Goal: Task Accomplishment & Management: Use online tool/utility

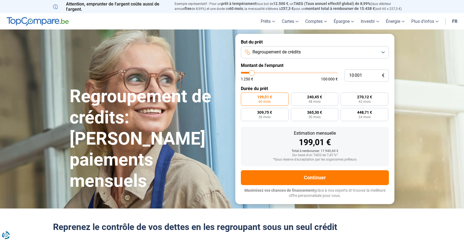
type input "11 000"
type input "11000"
type input "11 500"
type input "11500"
type input "12 000"
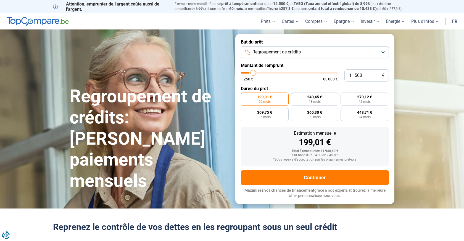
type input "12000"
type input "12 750"
type input "12750"
type input "13 500"
type input "13500"
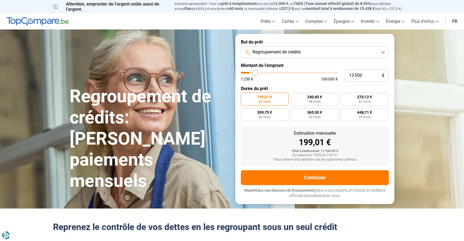
type input "14 500"
type input "14500"
type input "15 500"
type input "15500"
type input "16 500"
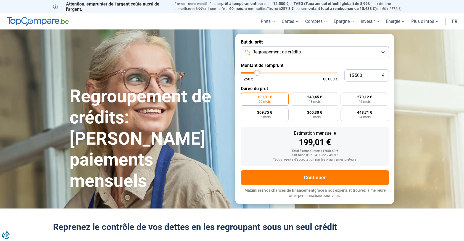
type input "16500"
type input "17 250"
type input "17250"
type input "18 250"
type input "18250"
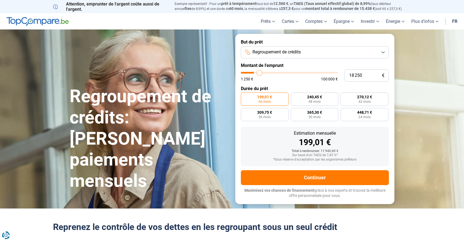
type input "19 000"
type input "19000"
type input "19 750"
type input "19750"
type input "20 500"
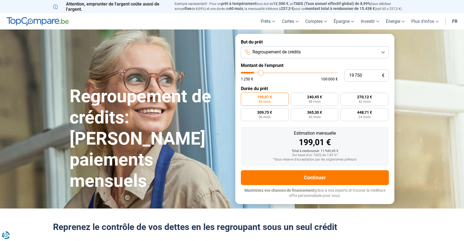
type input "20500"
type input "21 000"
type input "21000"
type input "21 750"
type input "21750"
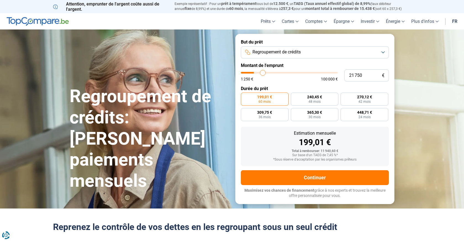
type input "22 250"
type input "22250"
type input "23 000"
type input "23000"
type input "23 500"
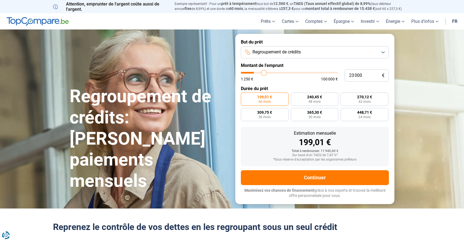
type input "23500"
type input "24 000"
type input "24000"
type input "24 500"
type input "24500"
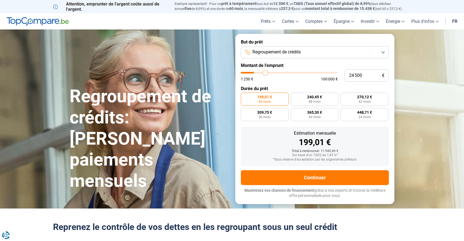
type input "25 000"
type input "25000"
type input "25 500"
type input "25500"
type input "25 750"
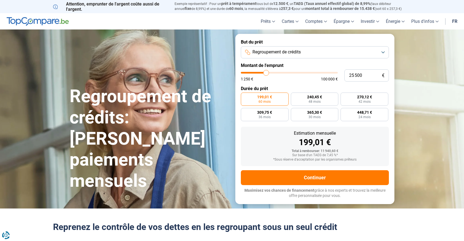
type input "25750"
type input "26 250"
type input "26250"
type input "26 750"
type input "26750"
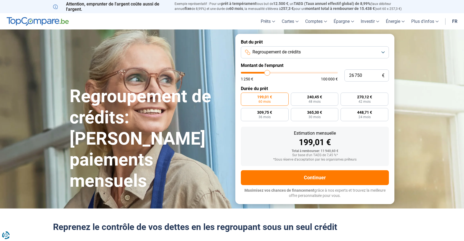
type input "27 500"
type input "27500"
type input "28 250"
type input "28250"
type input "29 000"
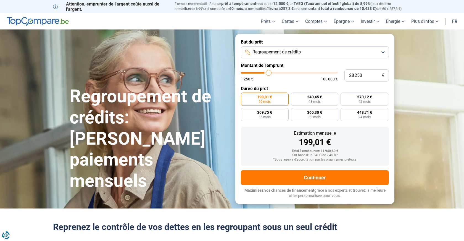
type input "29000"
type input "30 000"
type input "30000"
type input "31 000"
type input "31000"
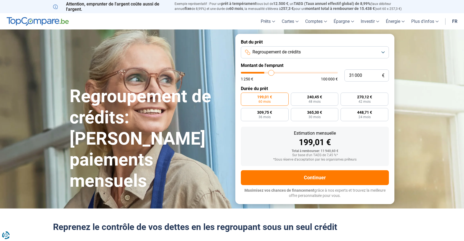
type input "32 000"
type input "32000"
type input "33 000"
type input "33000"
type input "34 000"
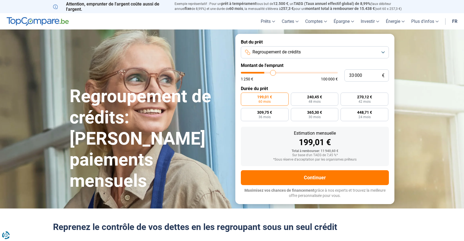
type input "34000"
type input "35 000"
type input "35000"
type input "36 250"
type input "36250"
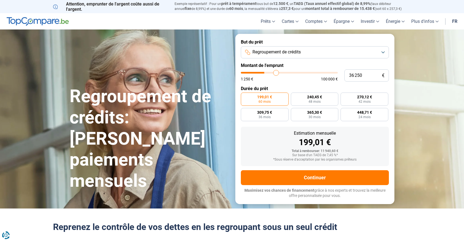
type input "37 750"
type input "37750"
type input "39 500"
type input "39500"
type input "41 000"
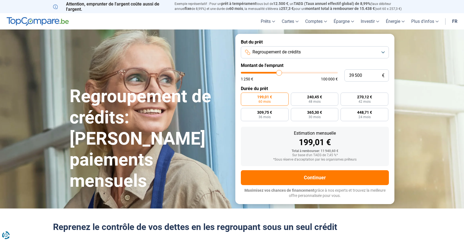
type input "41000"
type input "42 500"
type input "42500"
type input "44 250"
type input "44250"
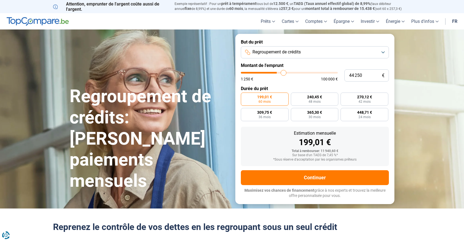
type input "46 000"
type input "46000"
type input "48 000"
type input "48000"
type input "49 750"
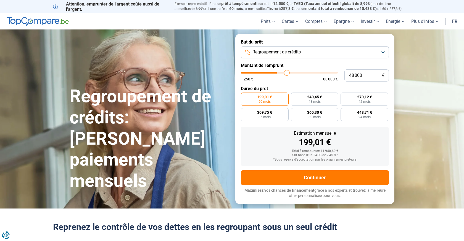
type input "49750"
type input "51 250"
type input "51250"
type input "53 000"
type input "53000"
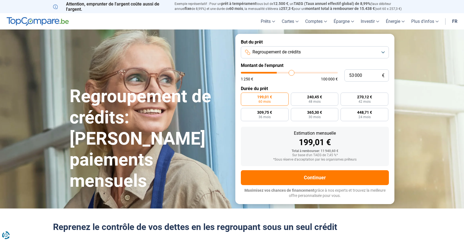
type input "54 500"
type input "54500"
type input "55 750"
type input "55750"
type input "57 000"
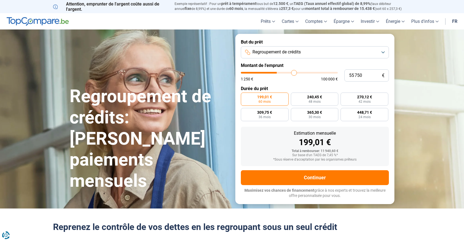
type input "57000"
type input "58 000"
type input "58000"
type input "59 000"
type input "59000"
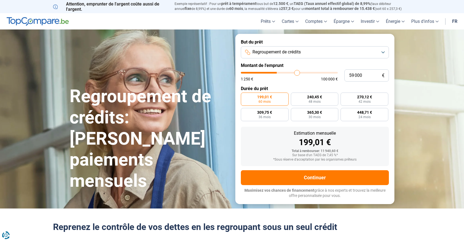
type input "59 750"
type input "59750"
type input "60 250"
type input "60250"
type input "60 500"
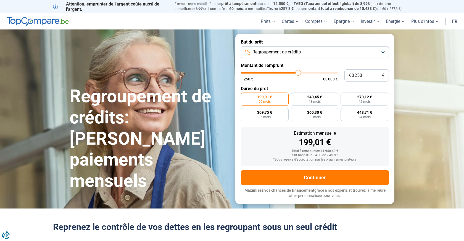
type input "60500"
type input "60 750"
type input "60750"
type input "61 000"
type input "61000"
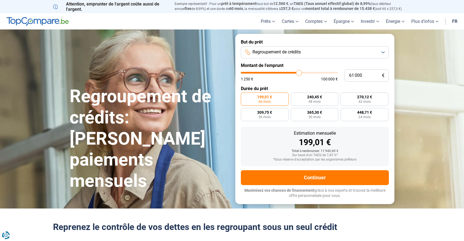
type input "61 250"
type input "61250"
type input "61 500"
type input "61500"
type input "61 750"
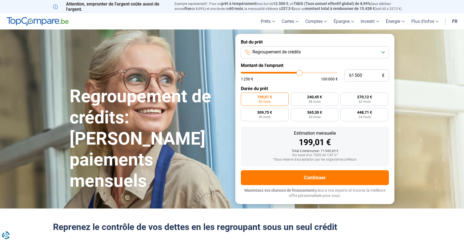
type input "61750"
type input "62 250"
type input "62250"
type input "62 500"
type input "62500"
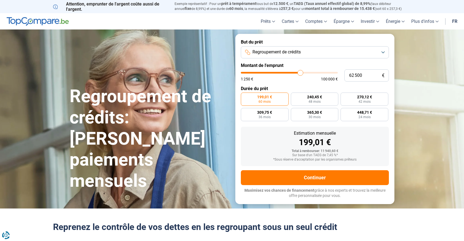
type input "63 000"
type input "63000"
type input "63 250"
type input "63250"
type input "63 750"
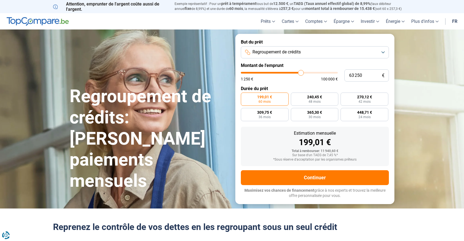
type input "63750"
type input "64 000"
type input "64000"
type input "64 250"
type input "64250"
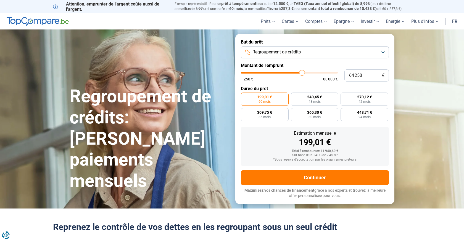
type input "64 500"
type input "64500"
type input "64 750"
type input "64750"
type input "65 000"
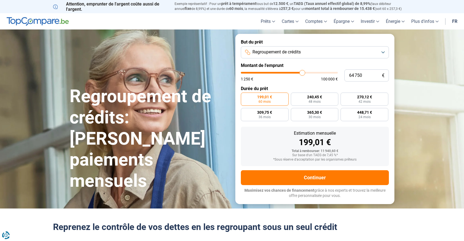
type input "65000"
type input "65 250"
type input "65250"
type input "65 500"
type input "65500"
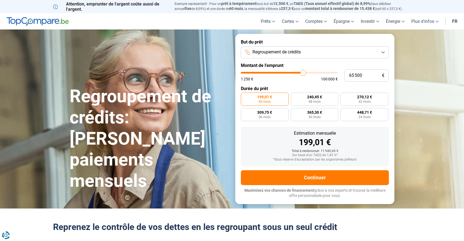
type input "65 750"
type input "65750"
type input "66 000"
type input "66000"
type input "66 500"
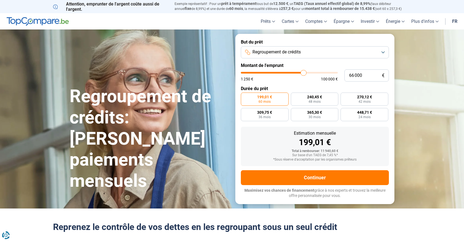
type input "66500"
type input "67 250"
type input "67250"
type input "67 500"
type input "67500"
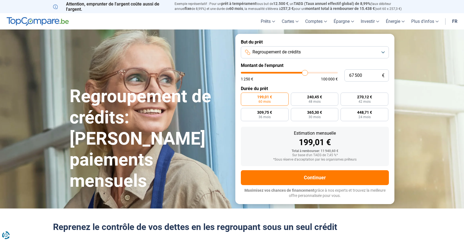
type input "67 750"
type input "67750"
type input "68 000"
type input "68000"
type input "68 250"
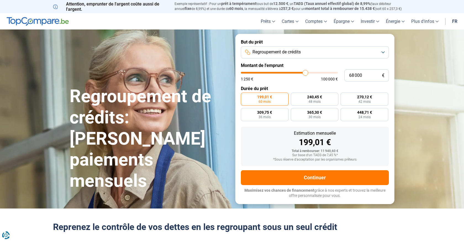
type input "68250"
type input "68 750"
type input "68750"
type input "69 000"
type input "69000"
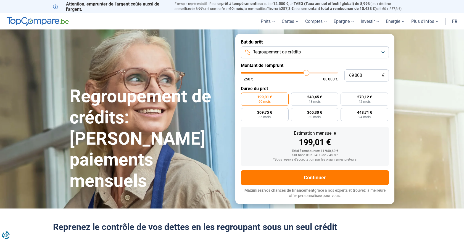
type input "69 250"
type input "69250"
type input "69 500"
type input "69500"
type input "69 750"
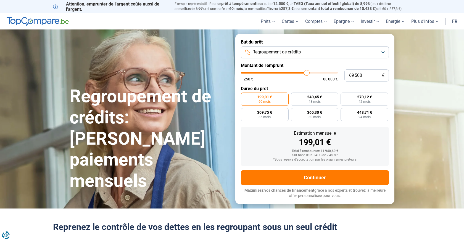
type input "69750"
type input "70 000"
type input "70000"
type input "70 250"
type input "70250"
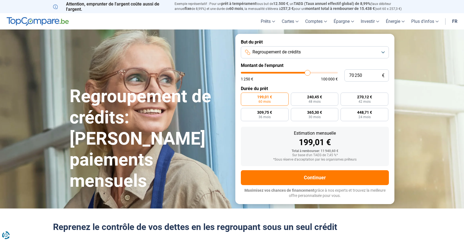
type input "70 500"
type input "70500"
type input "70 250"
type input "70250"
type input "70 000"
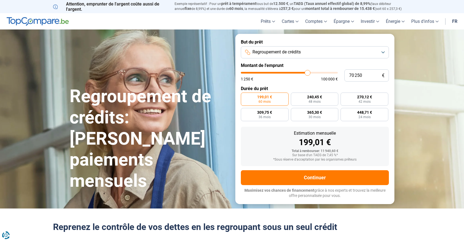
type input "70000"
type input "69 750"
type input "69750"
type input "69 500"
type input "69500"
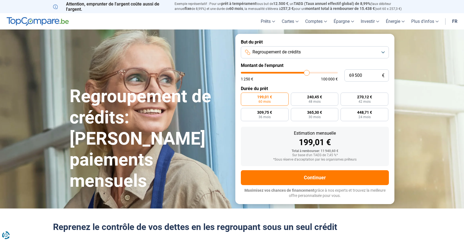
type input "69 250"
type input "69250"
type input "69 000"
type input "69000"
type input "68 750"
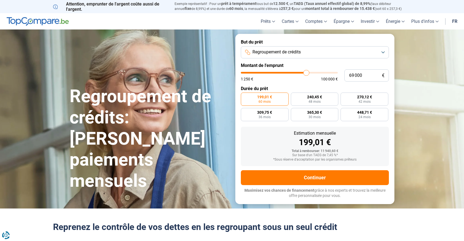
type input "68750"
type input "68 500"
type input "68500"
type input "68 250"
type input "68250"
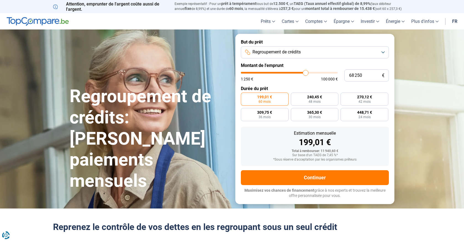
type input "68 000"
type input "68000"
type input "67 750"
type input "67750"
type input "67 500"
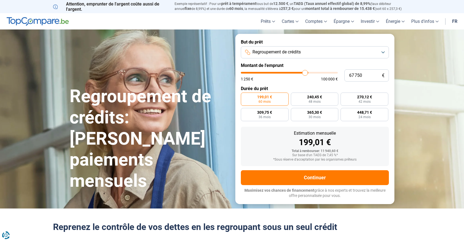
type input "67500"
type input "67 250"
type input "67250"
type input "67 000"
type input "67000"
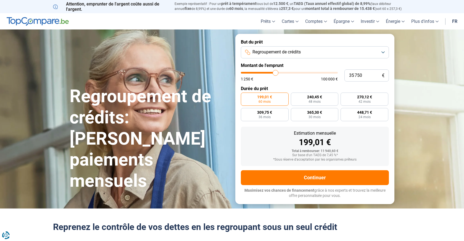
drag, startPoint x: 253, startPoint y: 73, endPoint x: 275, endPoint y: 69, distance: 23.2
click at [275, 72] on input "range" at bounding box center [289, 73] width 97 height 2
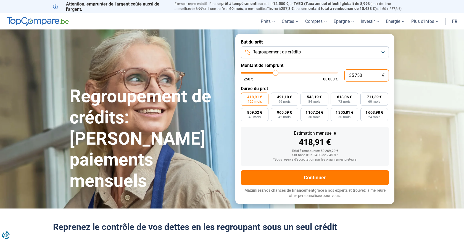
drag, startPoint x: 367, startPoint y: 76, endPoint x: 331, endPoint y: 77, distance: 36.2
click at [331, 77] on div "35 750 € 1 250 € 100 000 €" at bounding box center [315, 76] width 148 height 12
drag, startPoint x: 364, startPoint y: 75, endPoint x: 346, endPoint y: 74, distance: 18.0
click at [346, 74] on input "36 000" at bounding box center [366, 76] width 44 height 12
click at [375, 98] on span "545,23 €" at bounding box center [373, 97] width 15 height 4
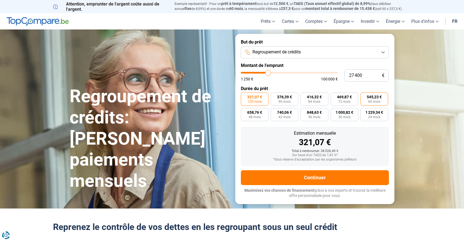
click at [364, 96] on input "545,23 € 60 mois" at bounding box center [362, 95] width 4 height 4
